Goal: Transaction & Acquisition: Purchase product/service

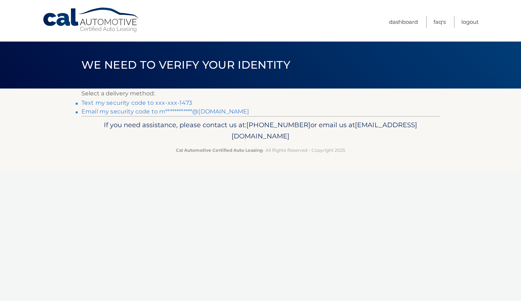
click at [135, 100] on link "Text my security code to xxx-xxx-1473" at bounding box center [136, 102] width 111 height 7
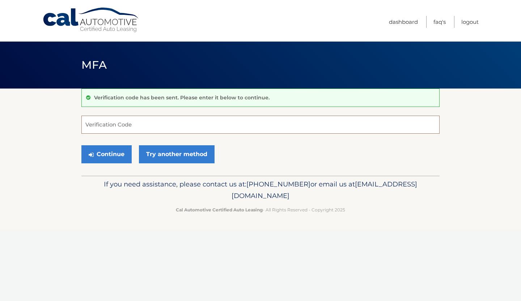
click at [146, 126] on input "Verification Code" at bounding box center [260, 125] width 358 height 18
type input "336777"
click at [112, 152] on button "Continue" at bounding box center [106, 154] width 50 height 18
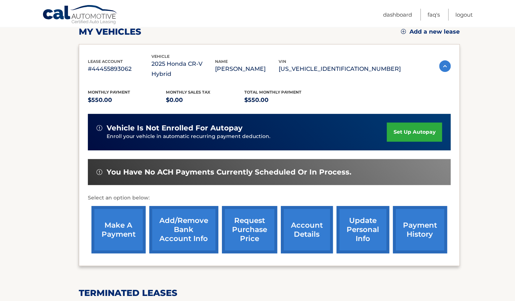
scroll to position [107, 0]
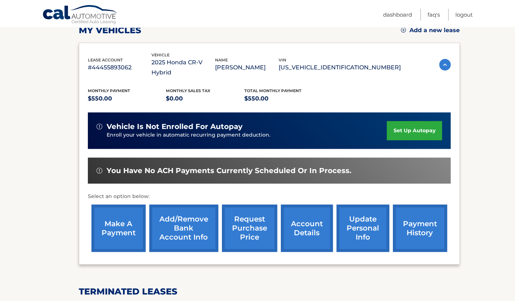
click at [119, 219] on link "make a payment" at bounding box center [118, 228] width 54 height 47
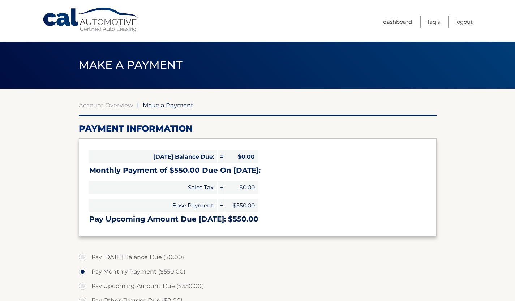
select select "NGU1MGMzODgtNDI1Zi00NDUzLThmYzUtMzQ4MzMwMDVlYTk1"
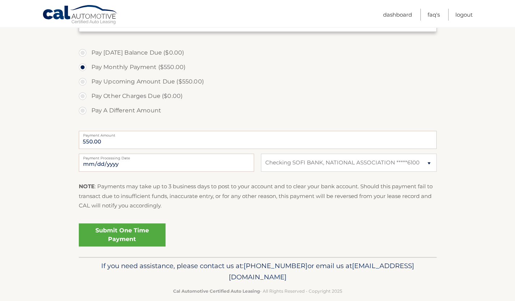
scroll to position [209, 0]
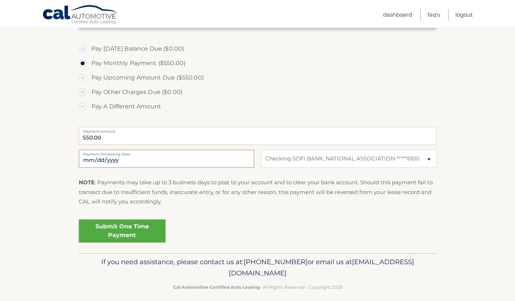
click at [230, 157] on input "[DATE]" at bounding box center [166, 159] width 175 height 18
click at [276, 102] on label "Pay A Different Amount" at bounding box center [258, 106] width 358 height 14
click at [89, 102] on input "Pay A Different Amount" at bounding box center [85, 105] width 7 height 12
radio input "true"
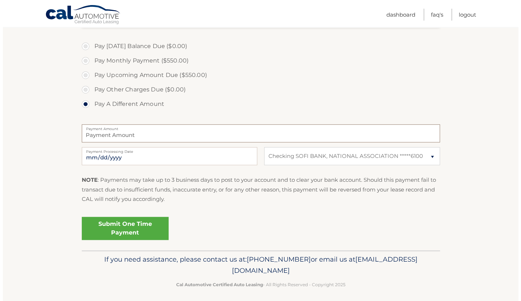
scroll to position [215, 0]
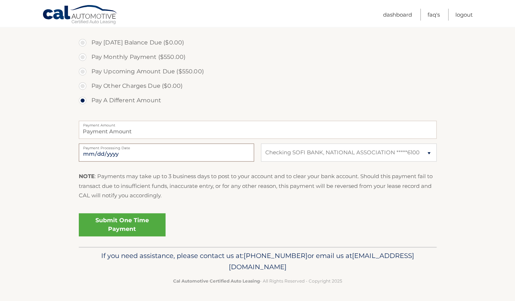
click at [246, 154] on input "[DATE]" at bounding box center [166, 153] width 175 height 18
type input "[DATE]"
click at [132, 221] on link "Submit One Time Payment" at bounding box center [122, 224] width 87 height 23
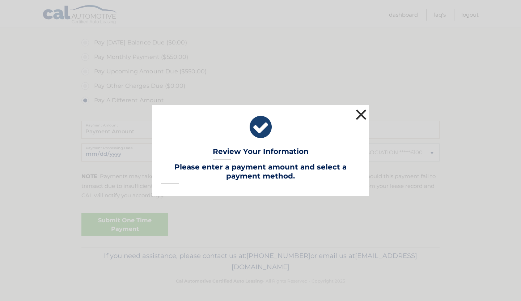
click at [359, 115] on button "×" at bounding box center [361, 114] width 14 height 14
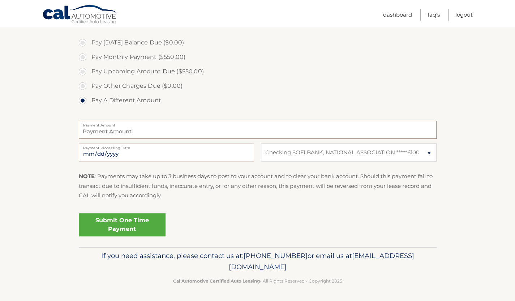
click at [157, 130] on input "Payment Amount" at bounding box center [258, 130] width 358 height 18
click at [85, 70] on label "Pay Upcoming Amount Due ($550.00)" at bounding box center [258, 71] width 358 height 14
click at [85, 70] on input "Pay Upcoming Amount Due ($550.00)" at bounding box center [85, 70] width 7 height 12
radio input "true"
type input "550.00"
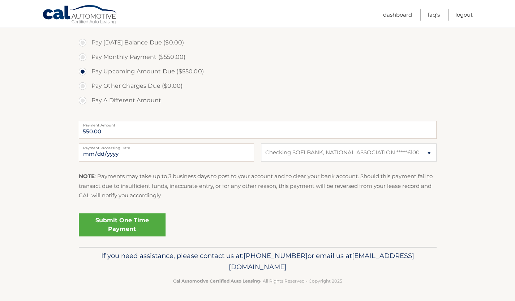
click at [124, 224] on link "Submit One Time Payment" at bounding box center [122, 224] width 87 height 23
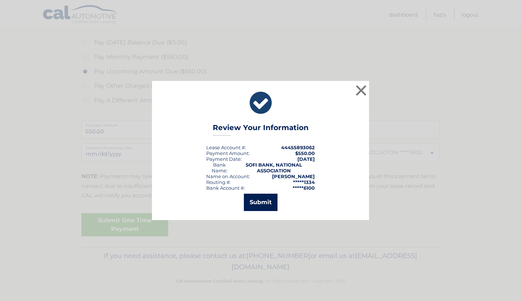
click at [257, 200] on button "Submit" at bounding box center [261, 202] width 34 height 17
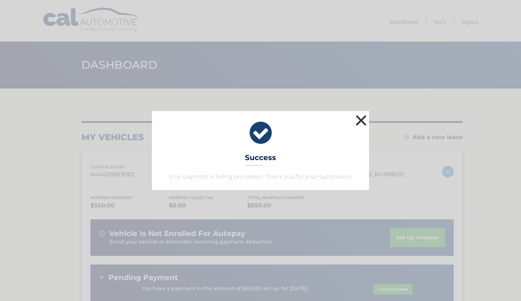
click at [360, 120] on button "×" at bounding box center [361, 120] width 14 height 14
